Goal: Find specific page/section: Find specific page/section

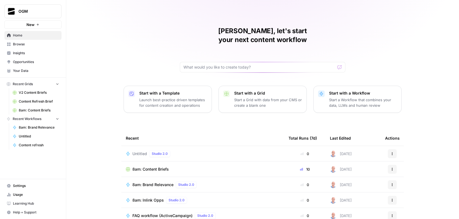
click at [35, 44] on span "Browse" at bounding box center [36, 44] width 46 height 5
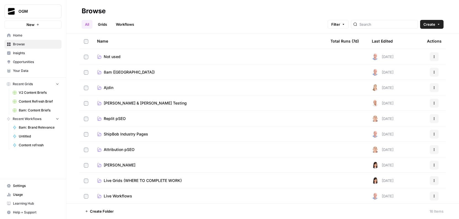
click at [111, 87] on span "Ajdin" at bounding box center [109, 88] width 10 height 6
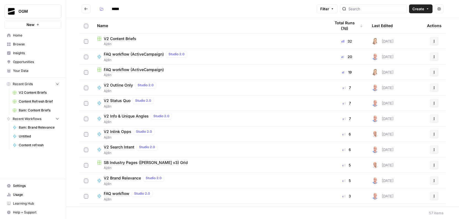
click at [28, 70] on span "Your Data" at bounding box center [36, 70] width 46 height 5
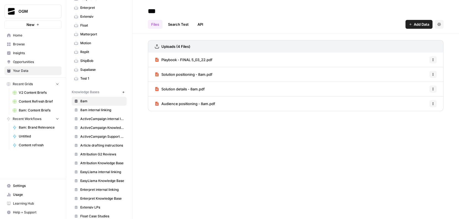
scroll to position [63, 0]
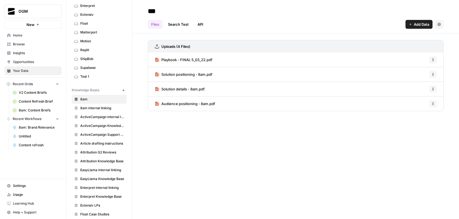
click at [99, 118] on span "ActiveCampaign internal linking" at bounding box center [102, 116] width 44 height 5
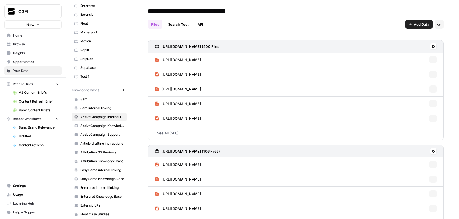
click at [334, 30] on header "**********" at bounding box center [295, 16] width 327 height 33
